Goal: Task Accomplishment & Management: Use online tool/utility

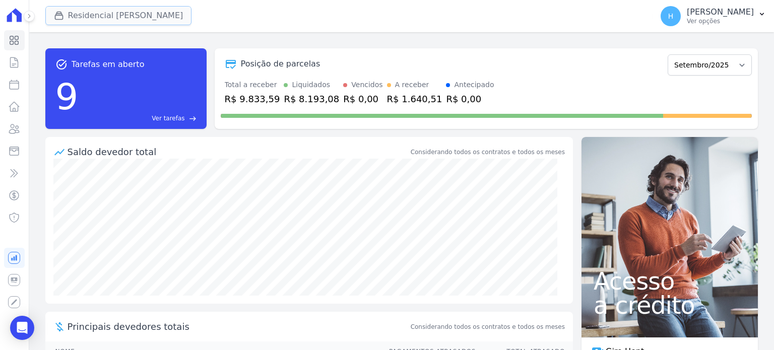
click at [136, 13] on button "Residencial Mirante" at bounding box center [118, 15] width 147 height 19
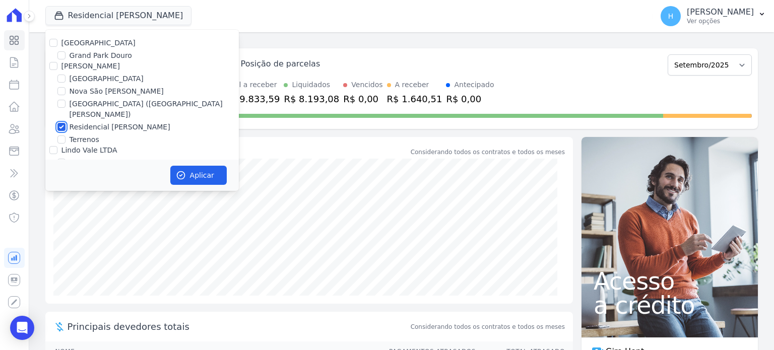
drag, startPoint x: 60, startPoint y: 117, endPoint x: 58, endPoint y: 95, distance: 22.3
click at [60, 123] on input "Residencial Mirante" at bounding box center [61, 127] width 8 height 8
checkbox input "false"
click at [55, 42] on input "[GEOGRAPHIC_DATA]" at bounding box center [53, 43] width 8 height 8
checkbox input "true"
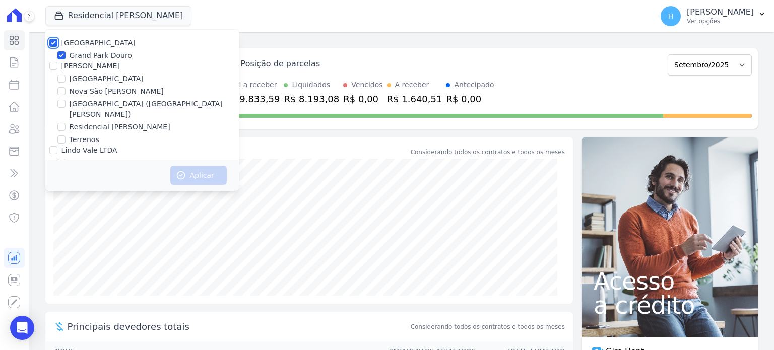
checkbox input "true"
click at [189, 176] on button "Aplicar" at bounding box center [198, 175] width 56 height 19
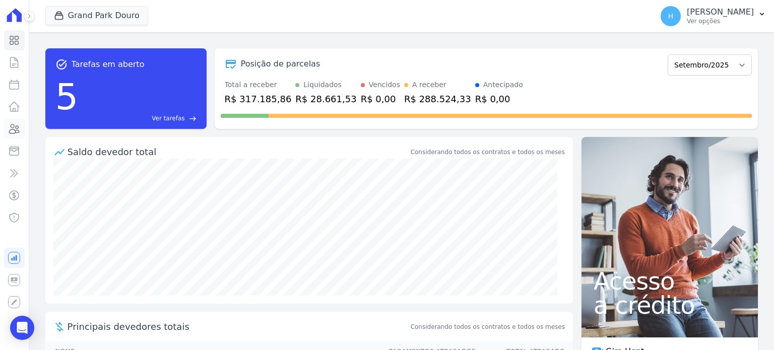
click at [17, 130] on icon at bounding box center [14, 129] width 12 height 12
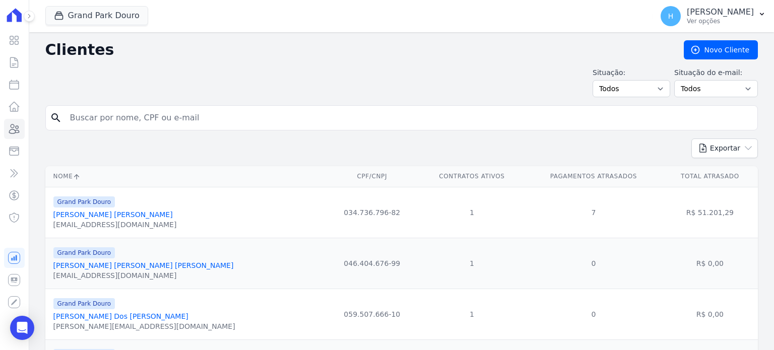
click at [104, 120] on input "search" at bounding box center [408, 118] width 689 height 20
paste input "WELLINGTON [PERSON_NAME]"
type input "WELLINGTON [PERSON_NAME]"
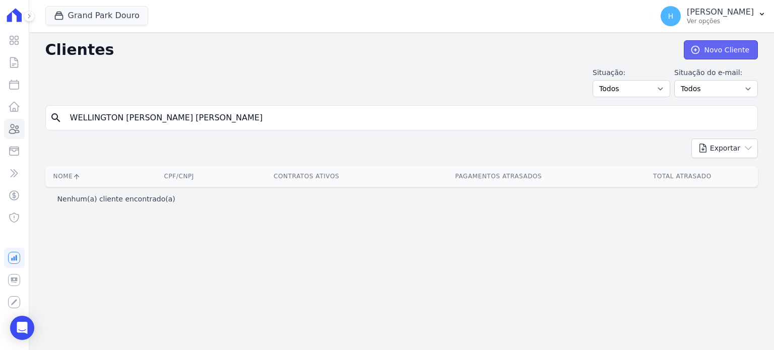
click at [748, 49] on link "Novo Cliente" at bounding box center [721, 49] width 74 height 19
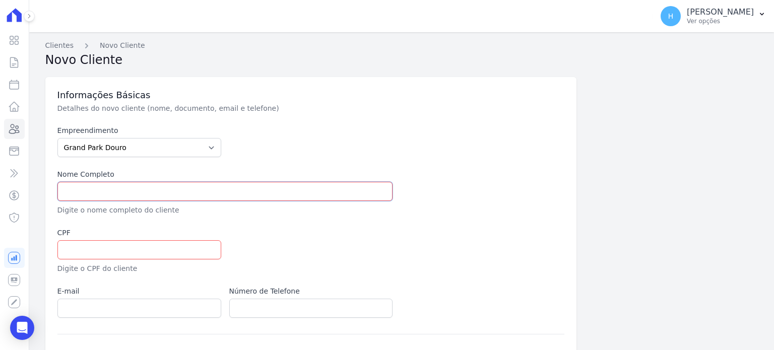
click at [142, 195] on input "text" at bounding box center [225, 191] width 336 height 19
paste input "WELLINGTON [PERSON_NAME]"
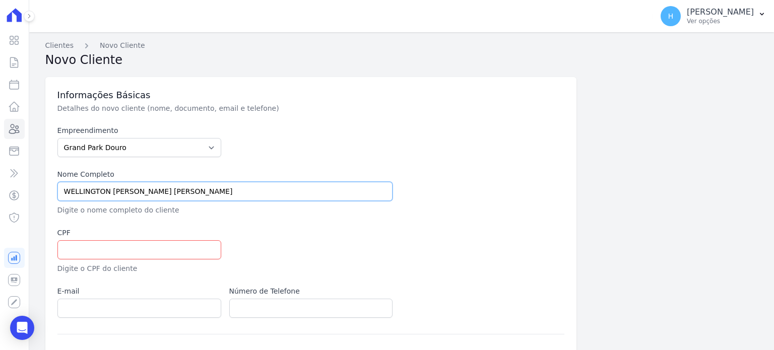
type input "WELLINGTON [PERSON_NAME]"
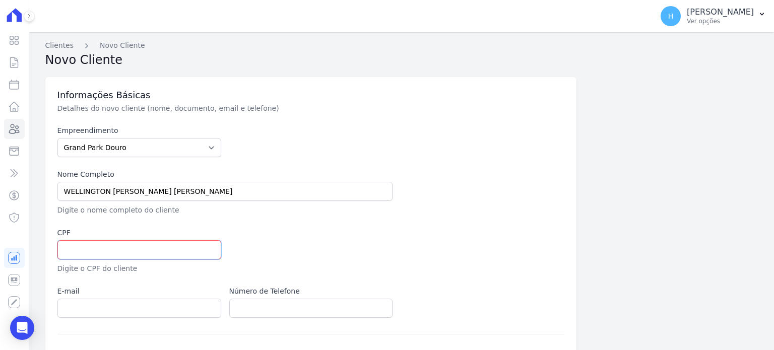
click at [109, 254] on input "text" at bounding box center [139, 249] width 164 height 19
paste input "118.588.476-99"
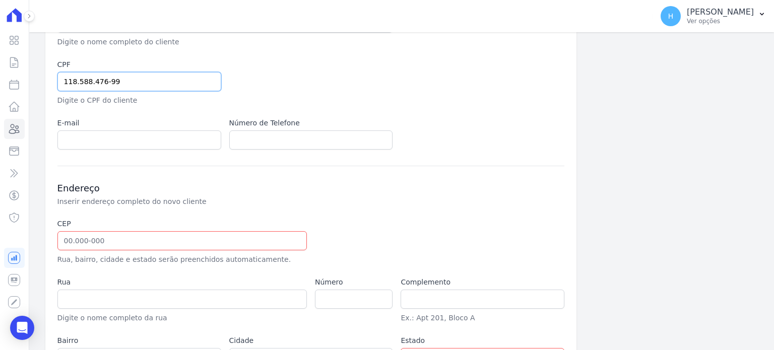
scroll to position [249, 0]
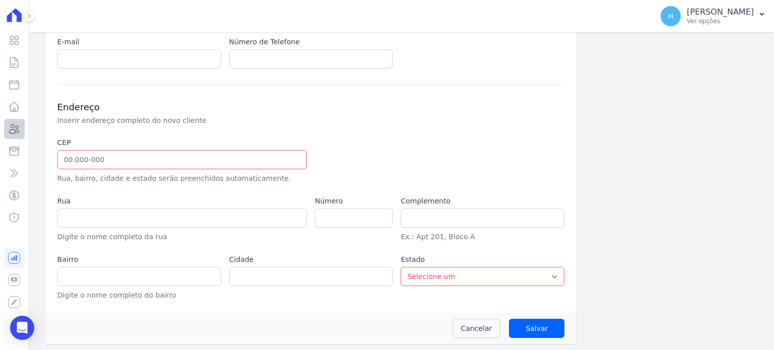
type input "118.588.476-99"
click at [19, 132] on icon at bounding box center [15, 128] width 10 height 9
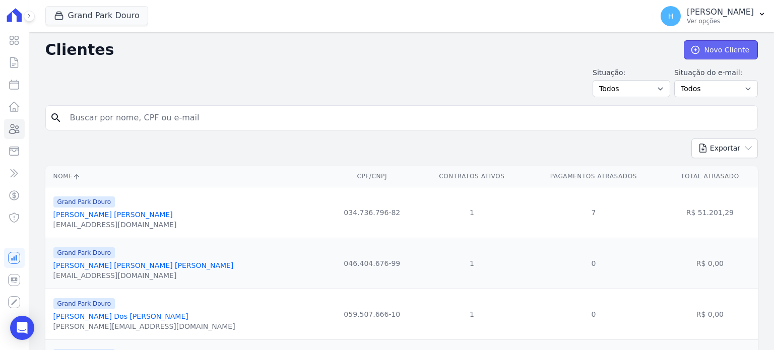
click at [720, 54] on link "Novo Cliente" at bounding box center [721, 49] width 74 height 19
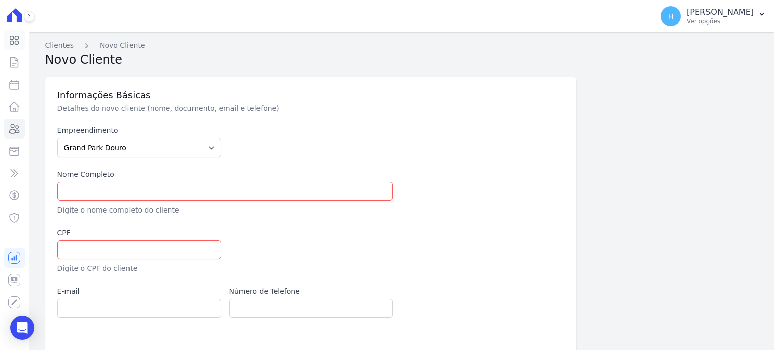
click at [17, 44] on icon at bounding box center [14, 40] width 9 height 9
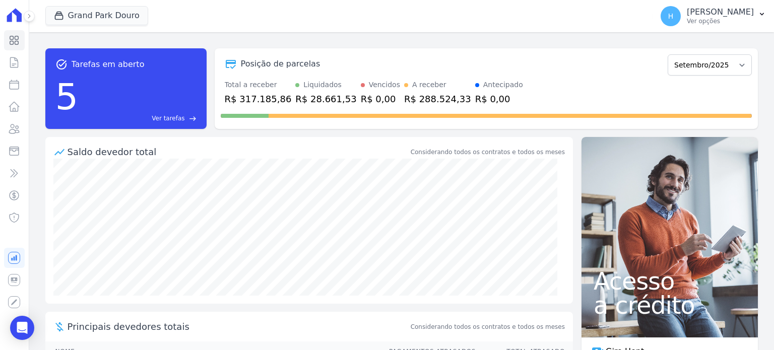
scroll to position [151, 0]
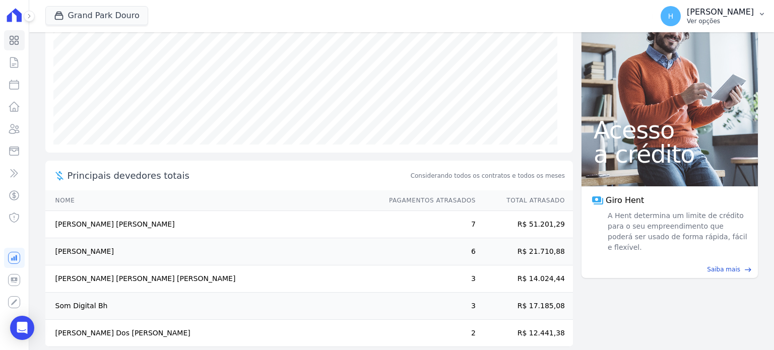
click at [761, 16] on icon "button" at bounding box center [762, 14] width 8 height 8
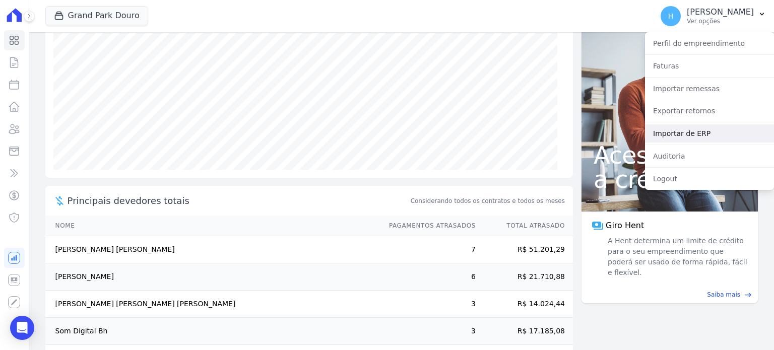
scroll to position [62, 0]
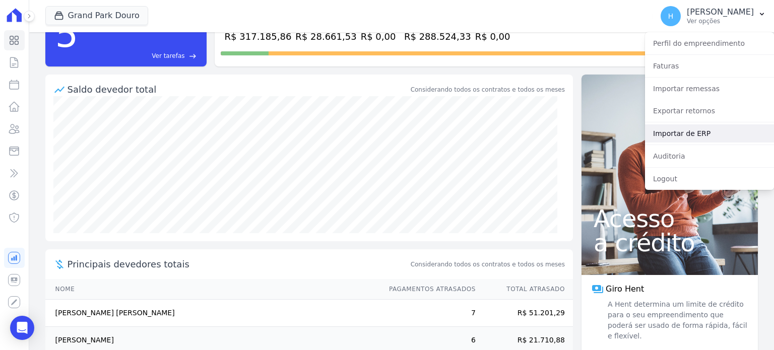
click at [699, 131] on link "Importar de ERP" at bounding box center [709, 133] width 129 height 18
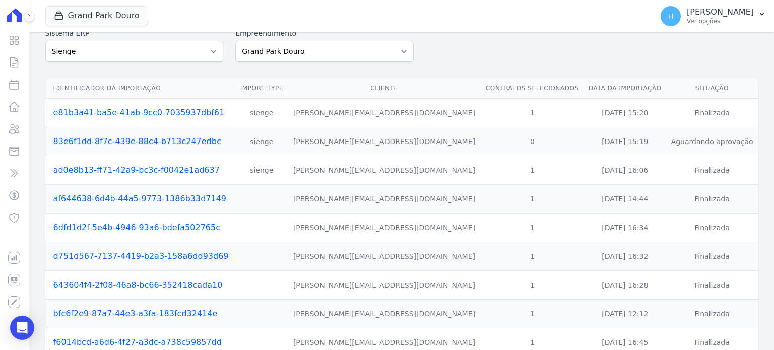
scroll to position [50, 0]
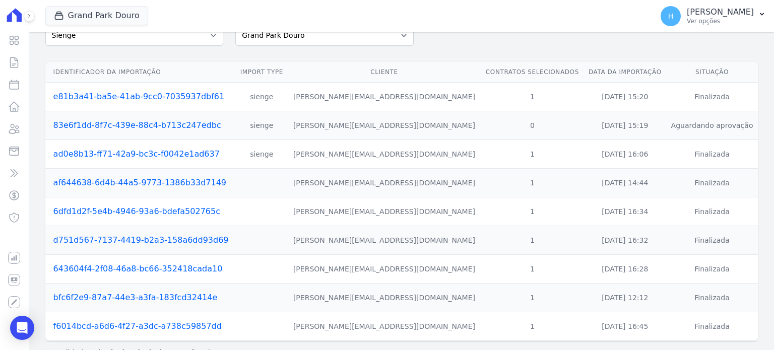
click at [170, 126] on link "83e6f1dd-8f7c-439e-88c4-b713c247edbc" at bounding box center [137, 125] width 168 height 10
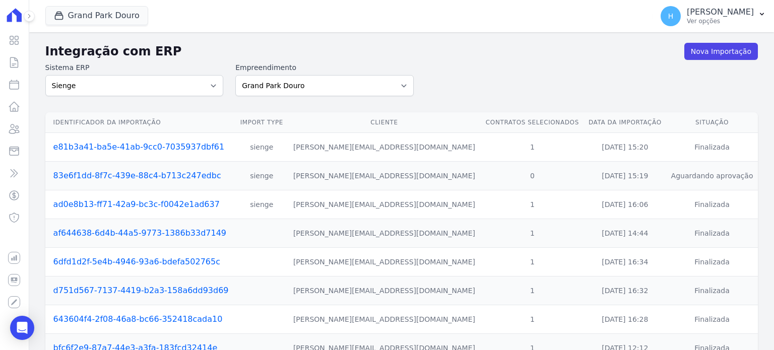
click at [140, 144] on link "e81b3a41-ba5e-41ab-9cc0-7035937dbf61" at bounding box center [138, 147] width 171 height 10
click at [106, 210] on td "ad0e8b13-ff71-42a9-bc3c-f0042e1ad637" at bounding box center [140, 204] width 190 height 29
click at [103, 206] on link "ad0e8b13-ff71-42a9-bc3c-f0042e1ad637" at bounding box center [136, 204] width 166 height 10
click at [115, 180] on link "83e6f1dd-8f7c-439e-88c4-b713c247edbc" at bounding box center [137, 176] width 168 height 10
click at [149, 226] on td "af644638-6d4b-44a5-9773-1386b33d7149" at bounding box center [140, 233] width 190 height 29
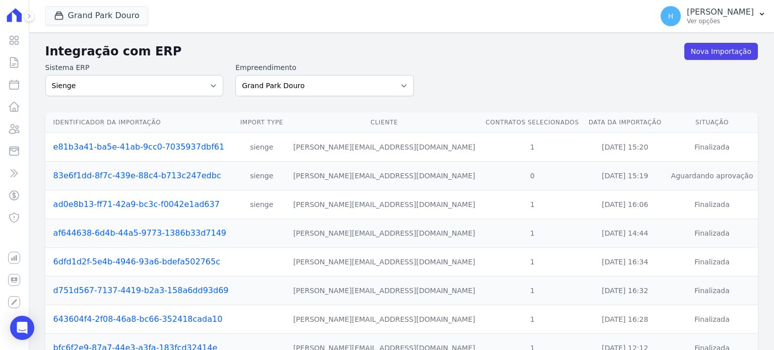
click at [147, 232] on link "af644638-6d4b-44a5-9773-1386b33d7149" at bounding box center [139, 233] width 173 height 10
click at [182, 290] on link "d751d567-7137-4419-b2a3-158a6dd93d69" at bounding box center [140, 291] width 175 height 10
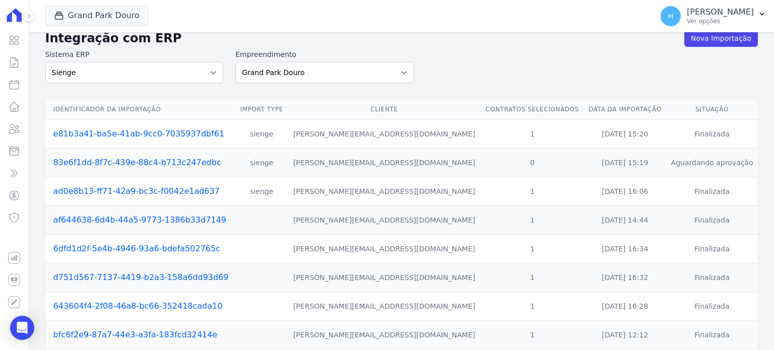
scroll to position [50, 0]
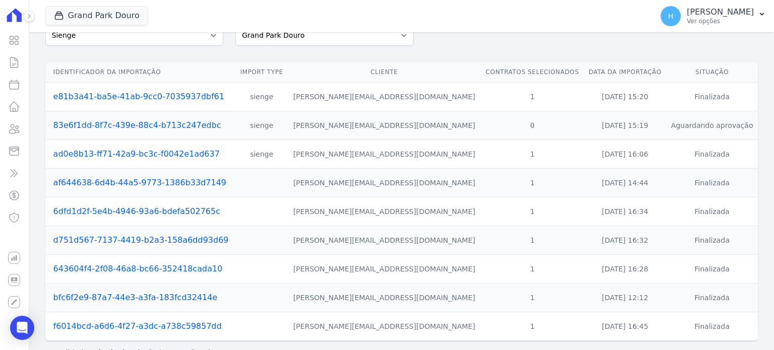
click at [168, 266] on link "643604f4-2f08-46a8-bc66-352418cada10" at bounding box center [137, 269] width 169 height 10
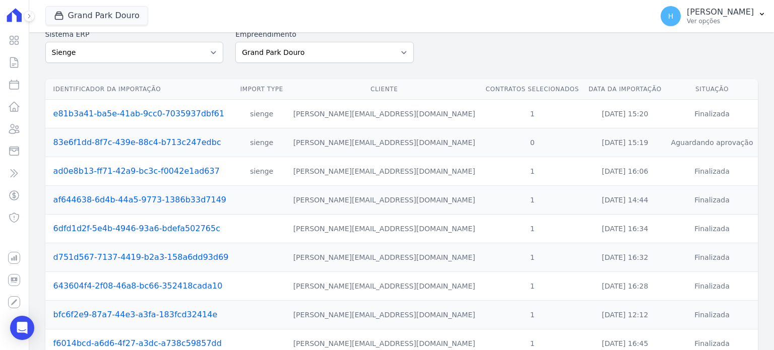
scroll to position [71, 0]
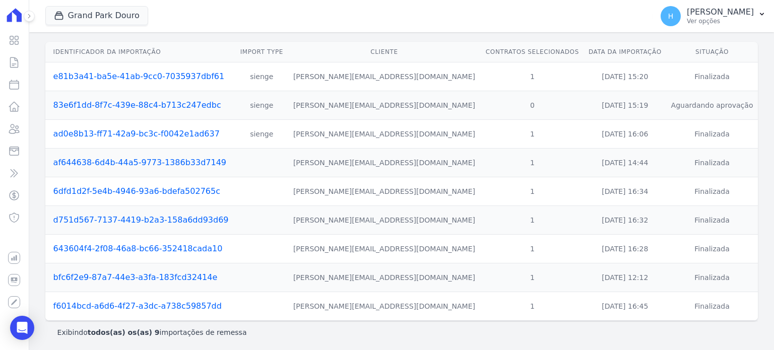
click at [159, 251] on link "643604f4-2f08-46a8-bc66-352418cada10" at bounding box center [137, 249] width 169 height 10
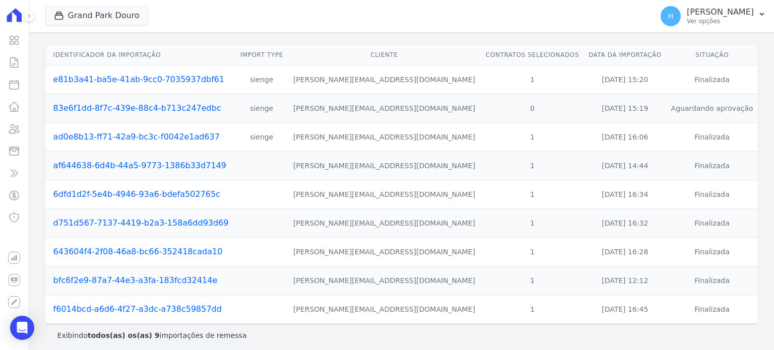
scroll to position [71, 0]
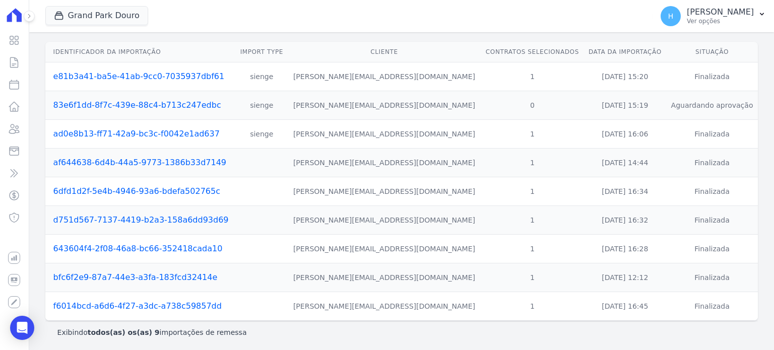
click at [181, 277] on link "bfc6f2e9-87a7-44e3-a3fa-183fcd32414e" at bounding box center [135, 278] width 164 height 10
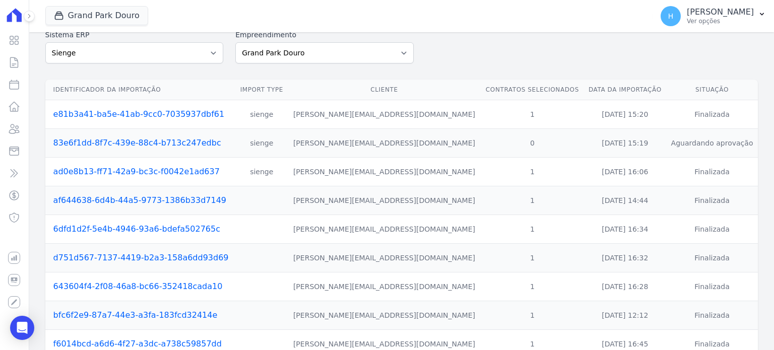
scroll to position [71, 0]
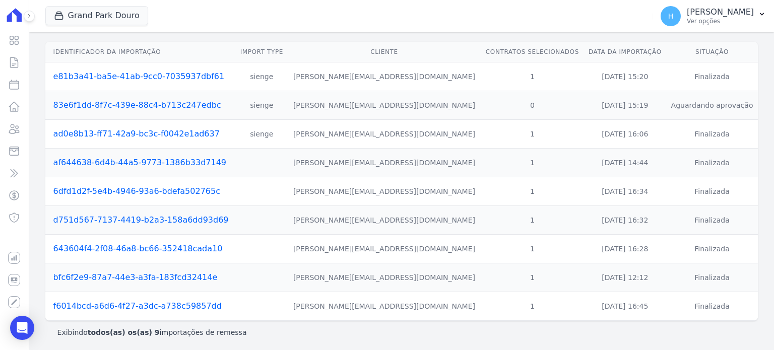
click at [195, 303] on link "f6014bcd-a6d6-4f27-a3dc-a738c59857dd" at bounding box center [137, 306] width 168 height 10
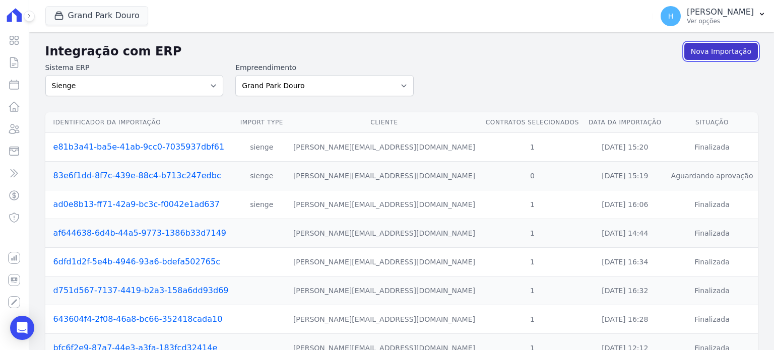
click at [716, 56] on link "Nova Importação" at bounding box center [721, 51] width 74 height 17
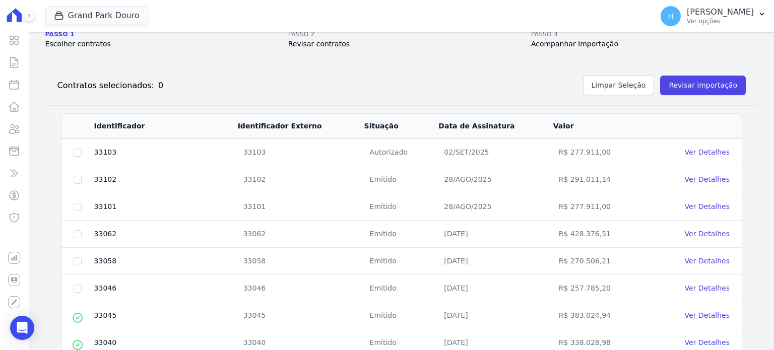
scroll to position [101, 0]
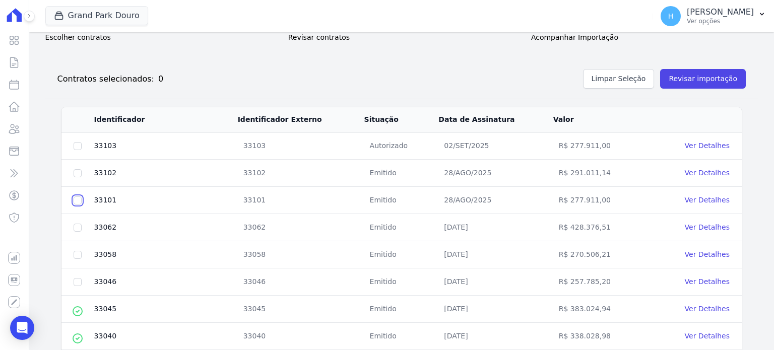
click at [77, 199] on input "checkbox" at bounding box center [78, 200] width 8 height 8
checkbox input "true"
click at [699, 197] on link "Ver Detalhes" at bounding box center [707, 200] width 45 height 8
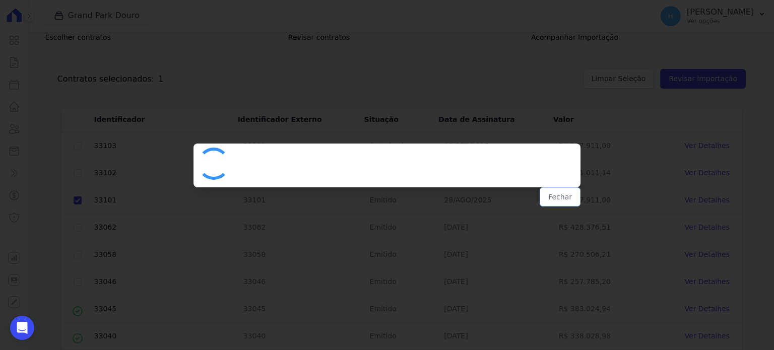
click at [565, 197] on button "Fechar" at bounding box center [560, 196] width 41 height 19
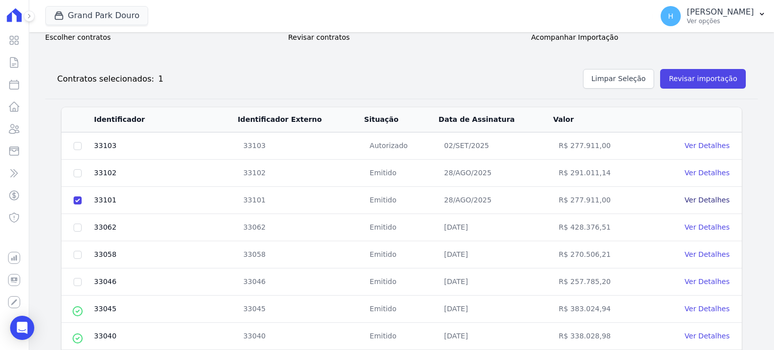
click at [705, 199] on link "Ver Detalhes" at bounding box center [707, 200] width 45 height 8
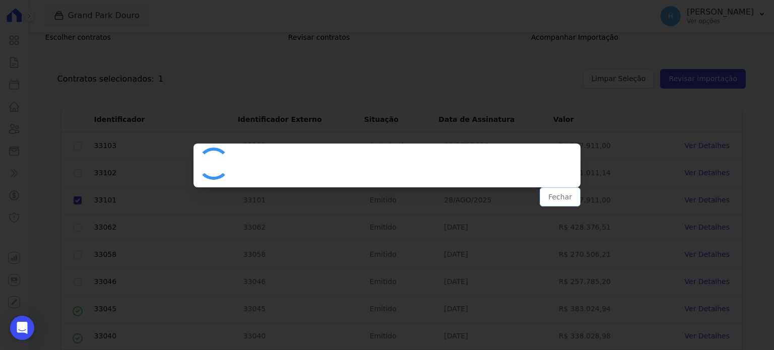
click at [561, 198] on button "Fechar" at bounding box center [560, 196] width 41 height 19
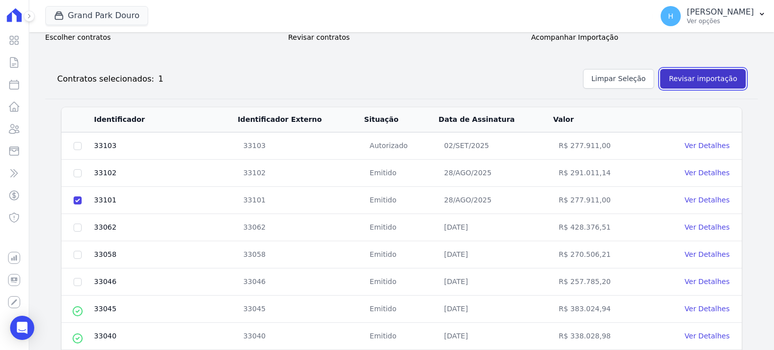
click at [693, 79] on button "Revisar importação" at bounding box center [703, 79] width 86 height 20
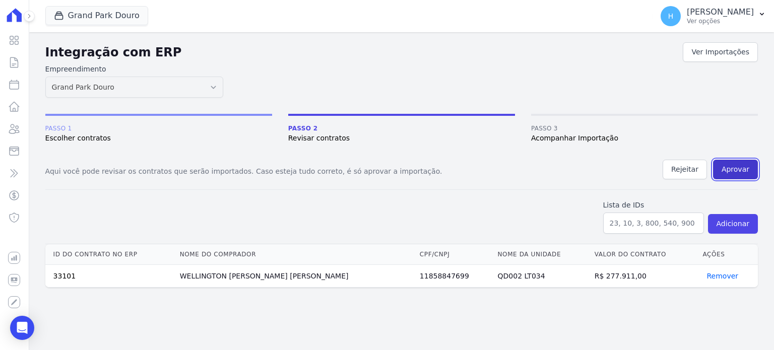
click at [740, 177] on button "Aprovar" at bounding box center [735, 170] width 45 height 20
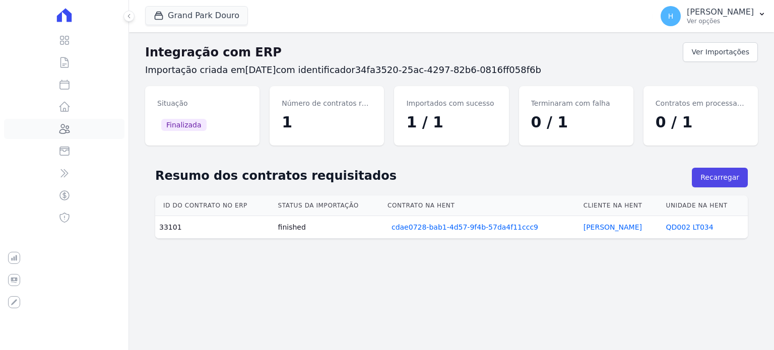
click at [68, 120] on link "Clientes" at bounding box center [64, 129] width 120 height 20
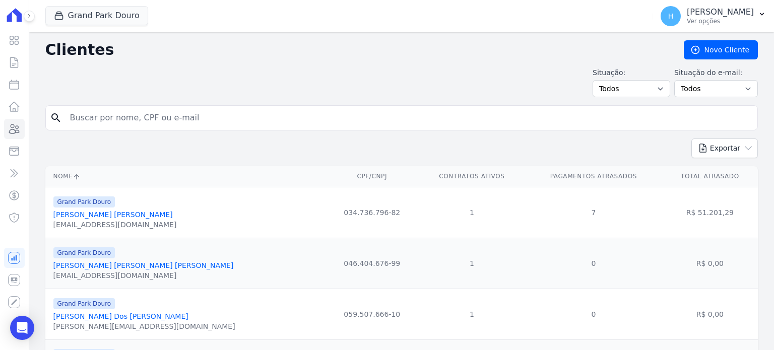
click at [130, 115] on input "search" at bounding box center [408, 118] width 689 height 20
paste input "33101"
drag, startPoint x: 130, startPoint y: 116, endPoint x: 34, endPoint y: 110, distance: 96.4
paste input "WELLINGTON [PERSON_NAME]"
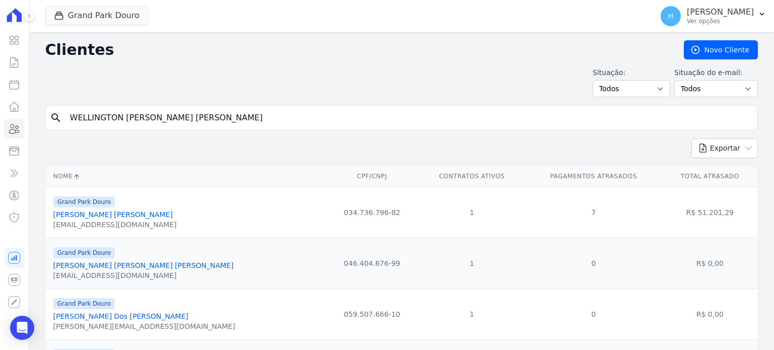
type input "WELLINGTON [PERSON_NAME]"
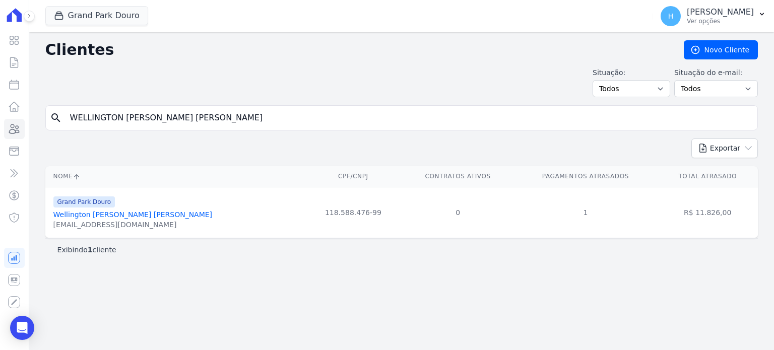
click at [103, 216] on link "Wellington Antunes Reis" at bounding box center [132, 215] width 159 height 8
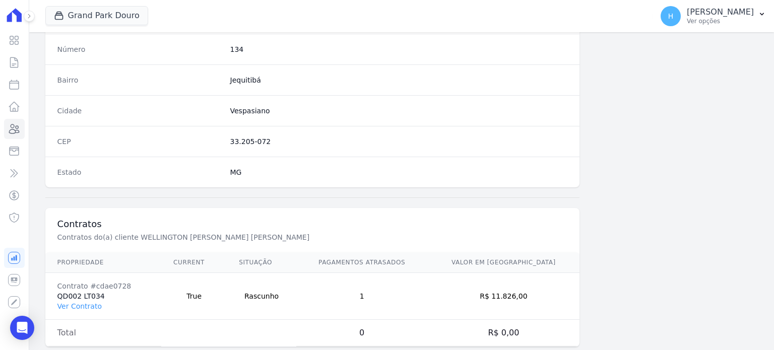
scroll to position [589, 0]
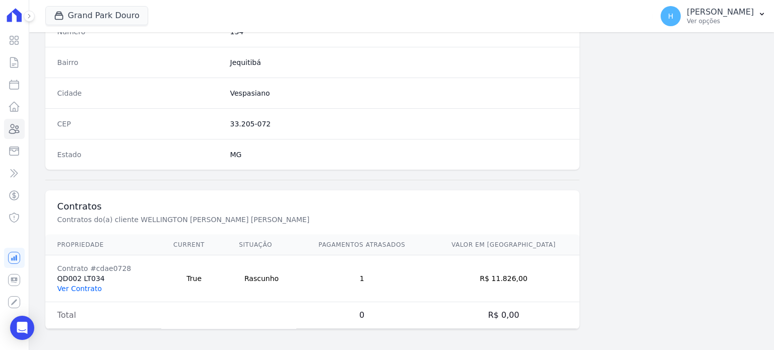
click at [77, 286] on link "Ver Contrato" at bounding box center [79, 289] width 44 height 8
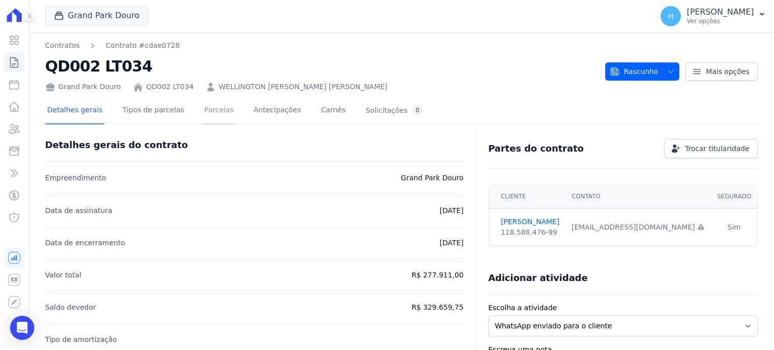
click at [202, 116] on link "Parcelas" at bounding box center [218, 111] width 33 height 27
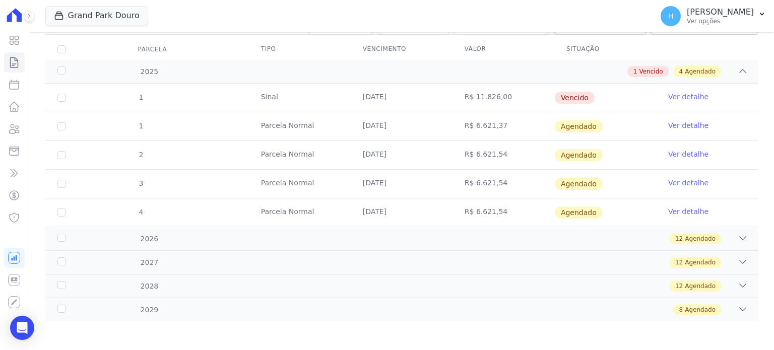
scroll to position [79, 0]
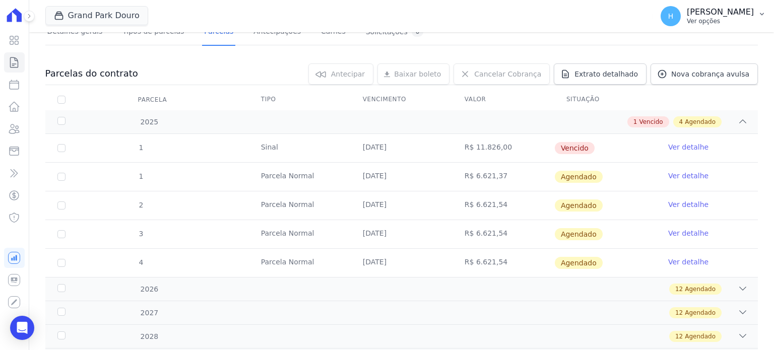
click at [754, 16] on button "H Hellen Vilaça Ver opções" at bounding box center [712, 16] width 121 height 28
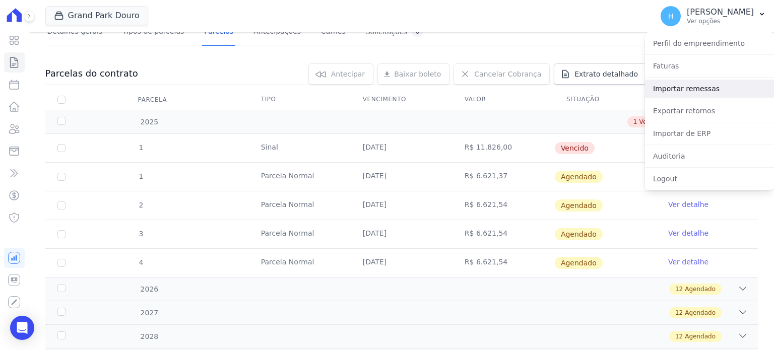
click at [689, 93] on link "Importar remessas" at bounding box center [709, 89] width 129 height 18
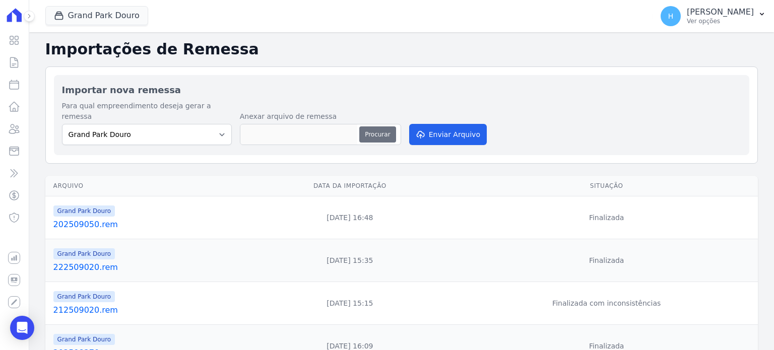
click at [373, 128] on button "Procurar" at bounding box center [377, 134] width 36 height 16
type input "202509080.rem"
click at [459, 124] on button "Enviar Arquivo" at bounding box center [448, 134] width 78 height 21
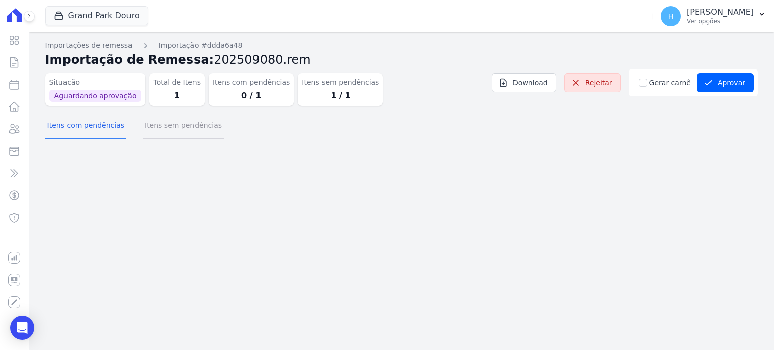
click at [197, 134] on button "Itens sem pendências" at bounding box center [183, 126] width 81 height 26
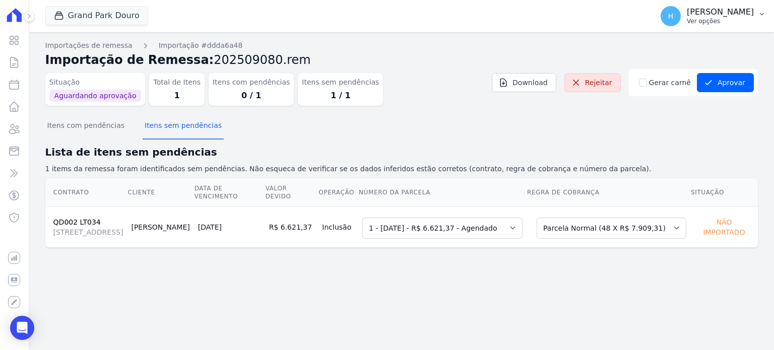
click at [760, 22] on button "H Hellen Vilaça Ver opções" at bounding box center [712, 16] width 121 height 28
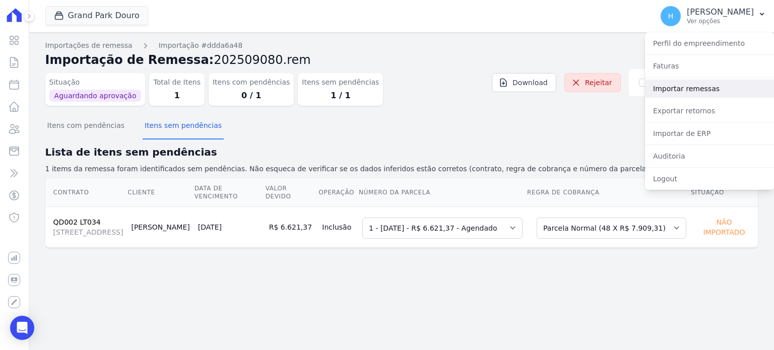
click at [681, 87] on link "Importar remessas" at bounding box center [709, 89] width 129 height 18
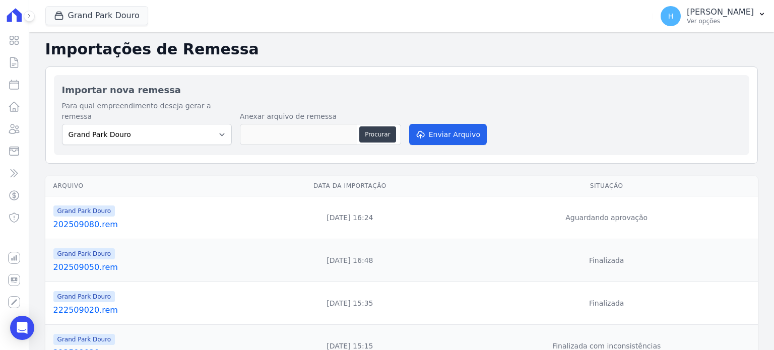
click at [65, 219] on link "202509080.rem" at bounding box center [146, 225] width 187 height 12
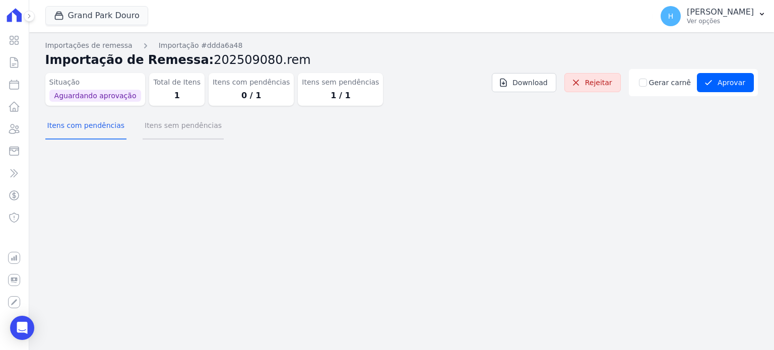
click at [177, 128] on button "Itens sem pendências" at bounding box center [183, 126] width 81 height 26
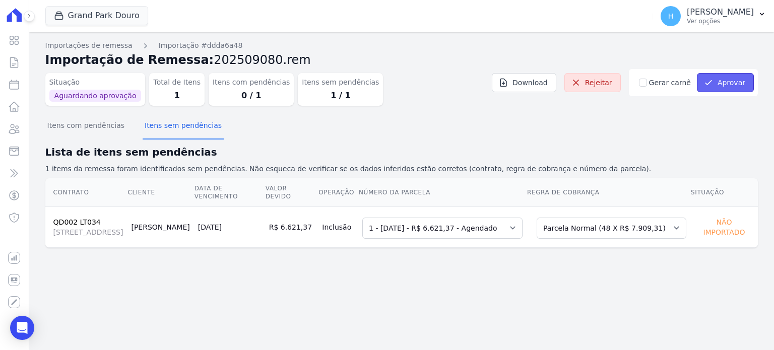
click at [716, 84] on button "Aprovar" at bounding box center [725, 82] width 57 height 19
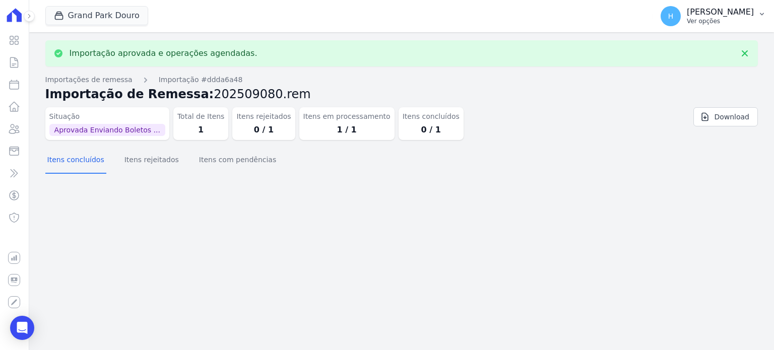
click at [744, 19] on p "Ver opções" at bounding box center [720, 21] width 67 height 8
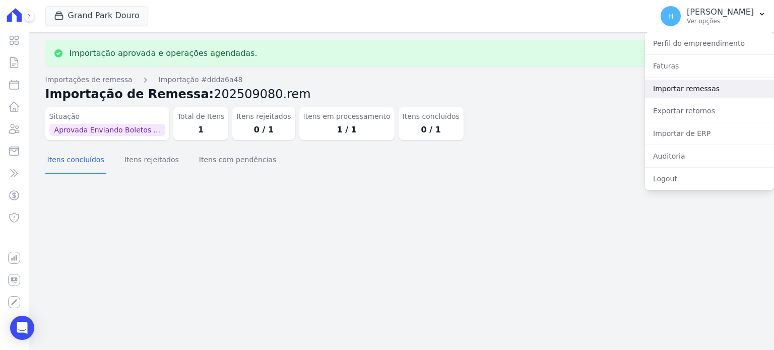
click at [681, 92] on link "Importar remessas" at bounding box center [709, 89] width 129 height 18
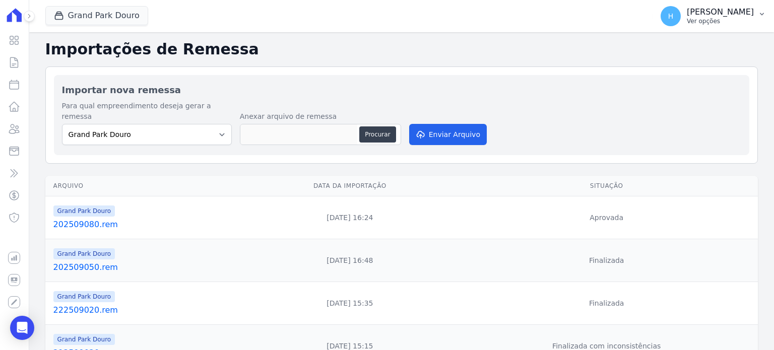
click at [749, 20] on p "Ver opções" at bounding box center [720, 21] width 67 height 8
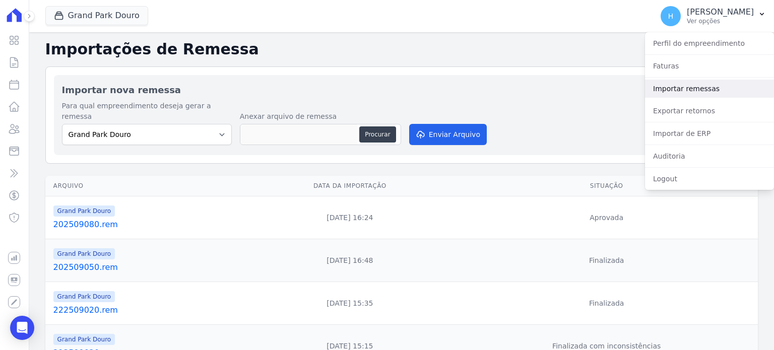
click at [695, 91] on link "Importar remessas" at bounding box center [709, 89] width 129 height 18
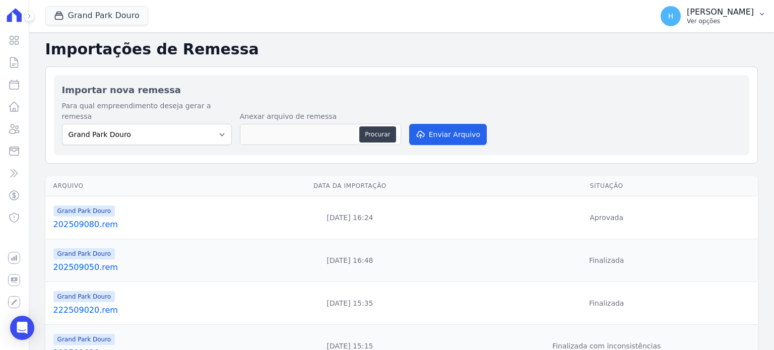
click at [733, 28] on button "H Hellen Vilaça Ver opções" at bounding box center [712, 16] width 121 height 28
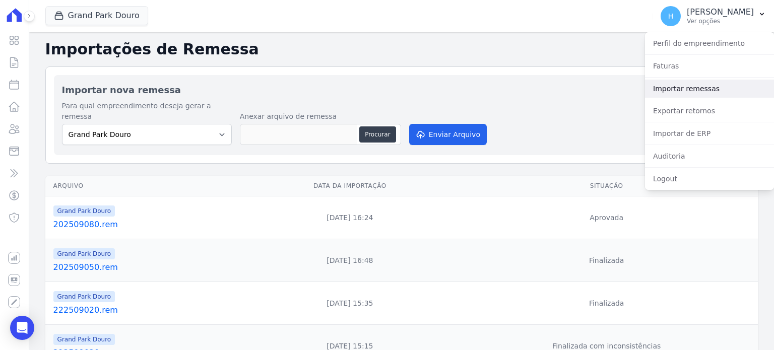
click at [697, 92] on link "Importar remessas" at bounding box center [709, 89] width 129 height 18
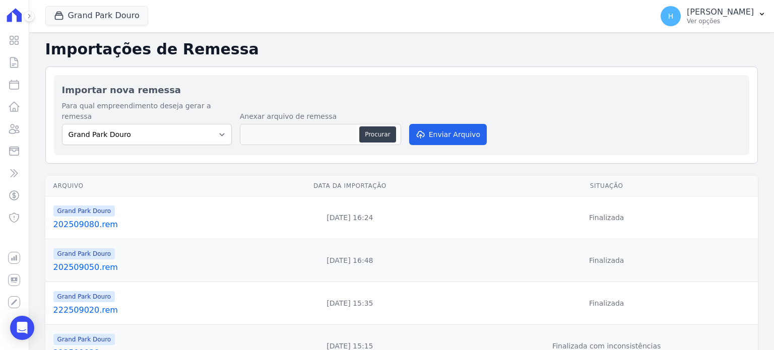
click at [75, 219] on link "202509080.rem" at bounding box center [146, 225] width 187 height 12
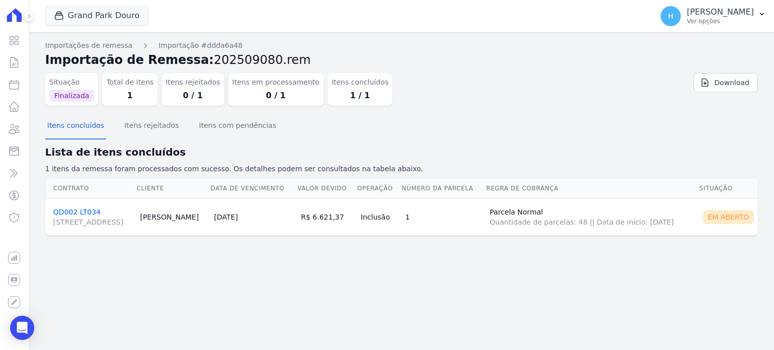
click at [76, 213] on link "QD002 LT034 [STREET_ADDRESS]" at bounding box center [92, 217] width 79 height 19
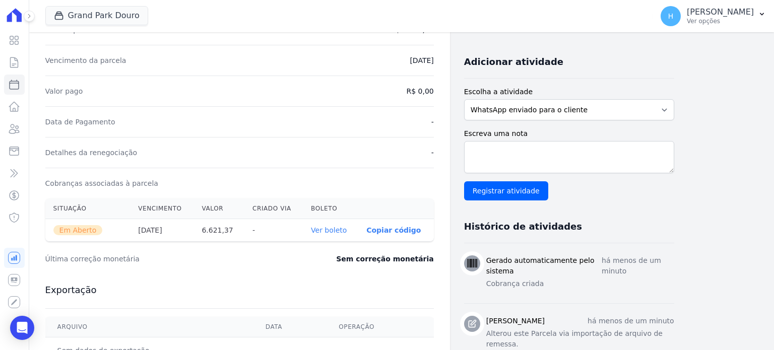
scroll to position [252, 0]
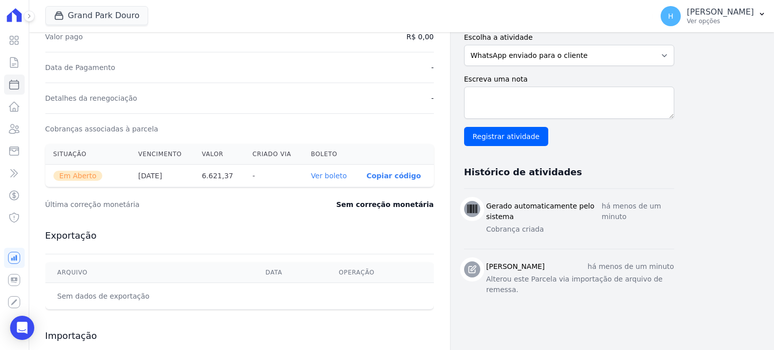
click at [339, 172] on link "Ver boleto" at bounding box center [329, 176] width 36 height 8
click at [746, 18] on p "Ver opções" at bounding box center [720, 21] width 67 height 8
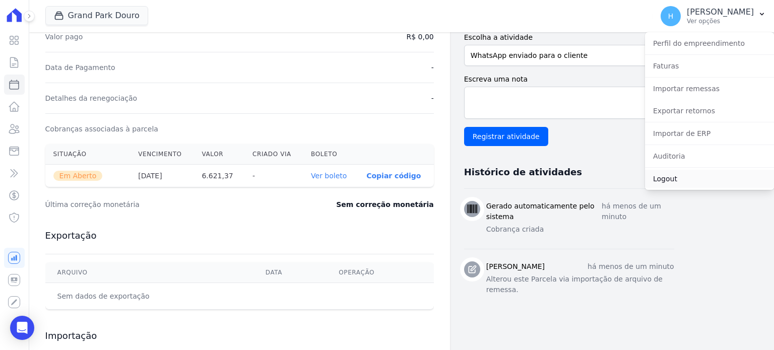
click at [665, 175] on link "Logout" at bounding box center [709, 179] width 129 height 18
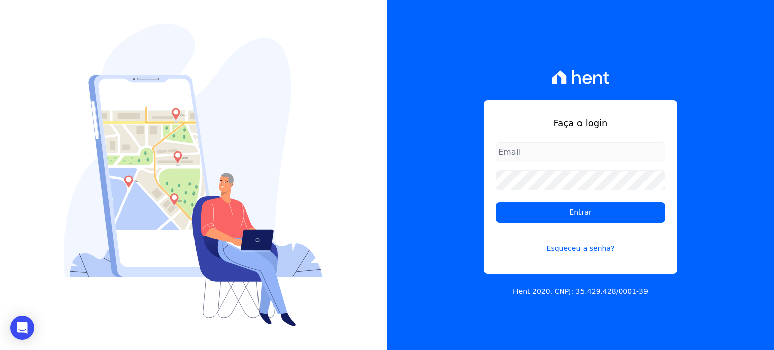
type input "[EMAIL_ADDRESS][DOMAIN_NAME]"
